Goal: Information Seeking & Learning: Learn about a topic

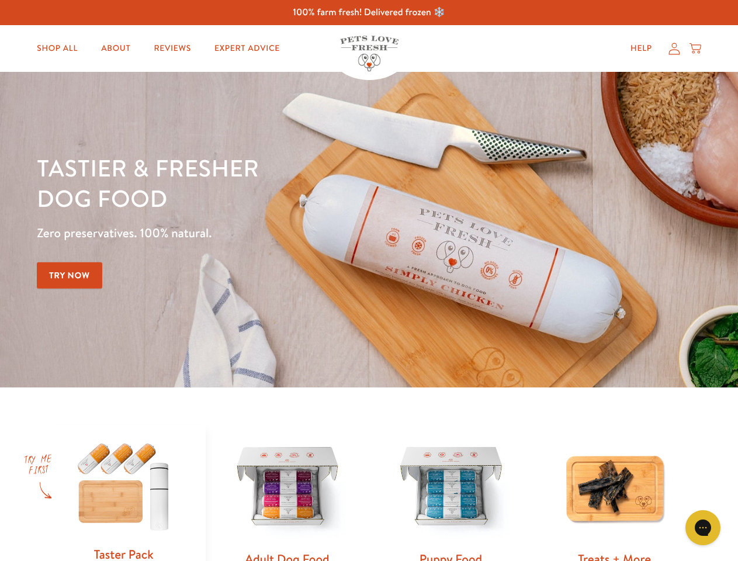
click at [369, 280] on div "Tastier & fresher dog food Zero preservatives. 100% natural. Try Now" at bounding box center [258, 229] width 443 height 154
click at [703, 528] on icon "Gorgias live chat" at bounding box center [702, 527] width 11 height 11
